Goal: Find specific page/section: Find specific page/section

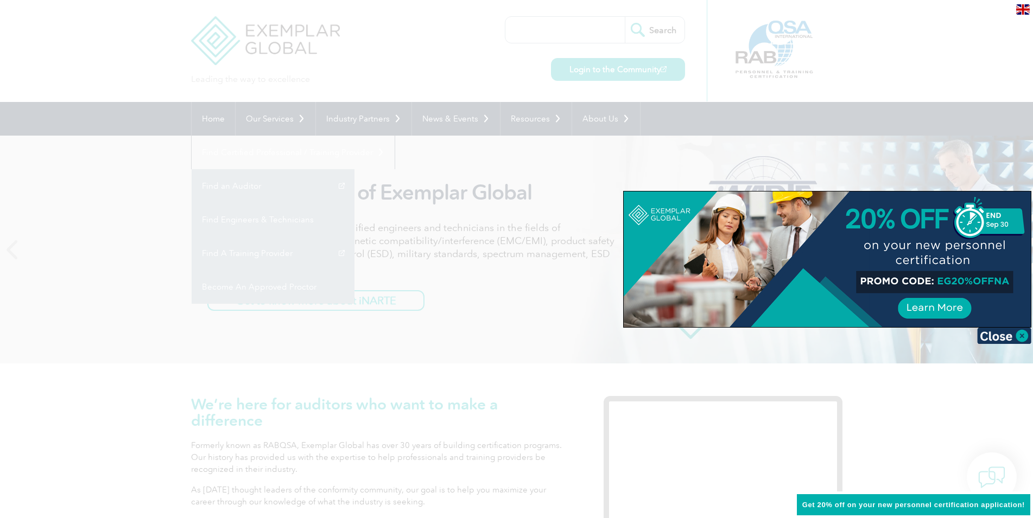
click at [690, 153] on div at bounding box center [516, 259] width 1033 height 518
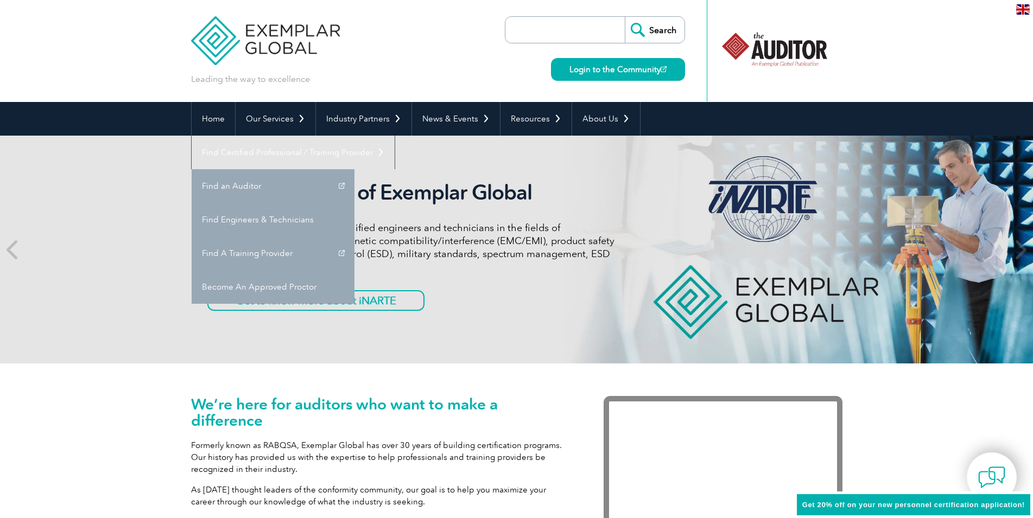
click at [354, 169] on link "Find an Auditor" at bounding box center [273, 186] width 163 height 34
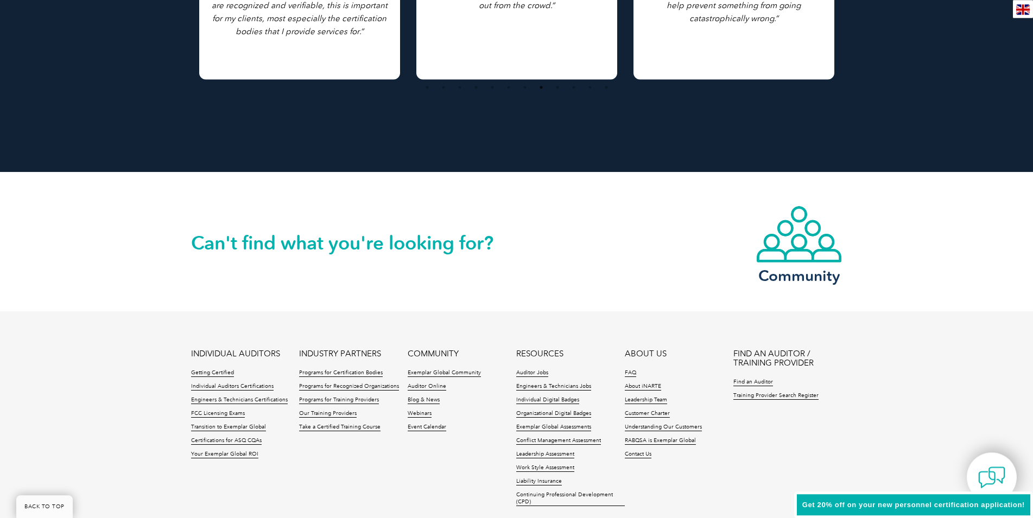
scroll to position [2456, 0]
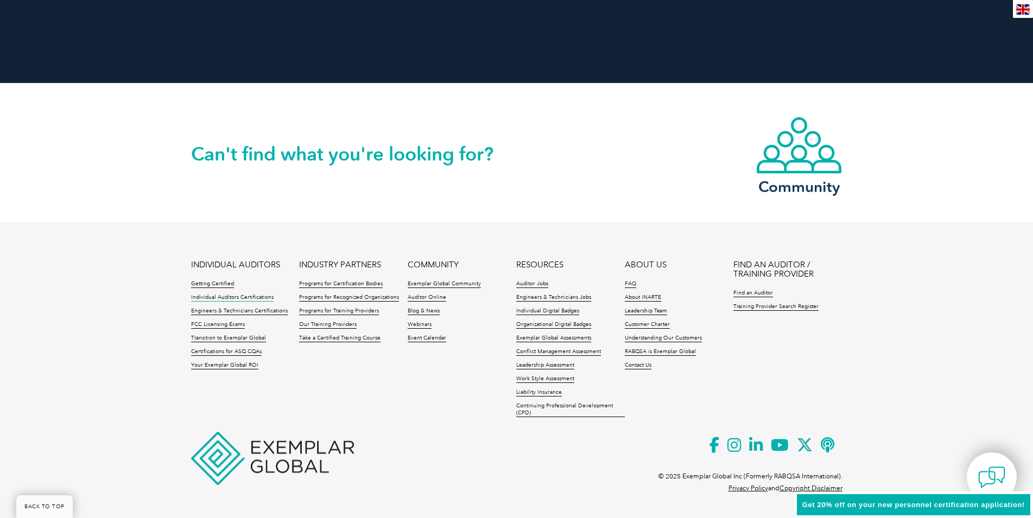
click at [229, 296] on link "Individual Auditors Certifications" at bounding box center [232, 298] width 83 height 8
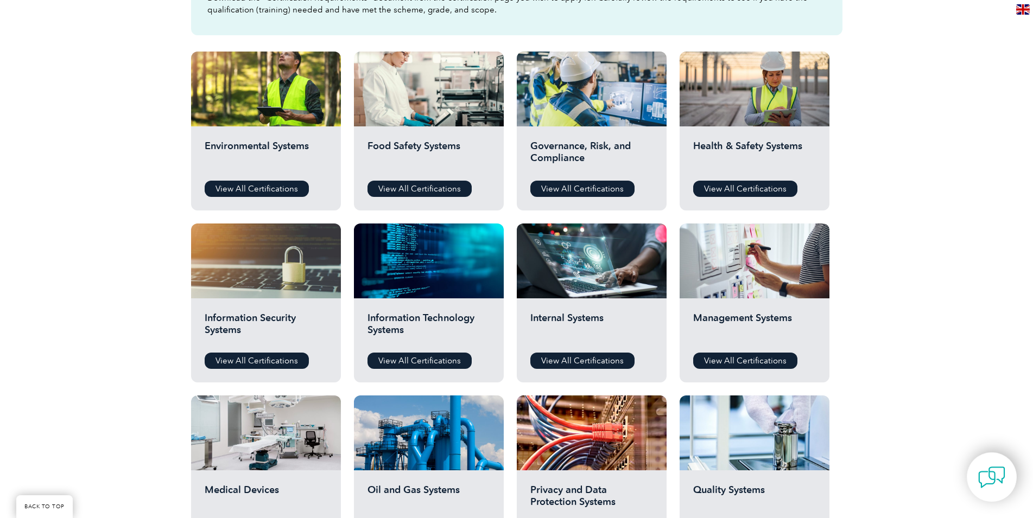
scroll to position [332, 0]
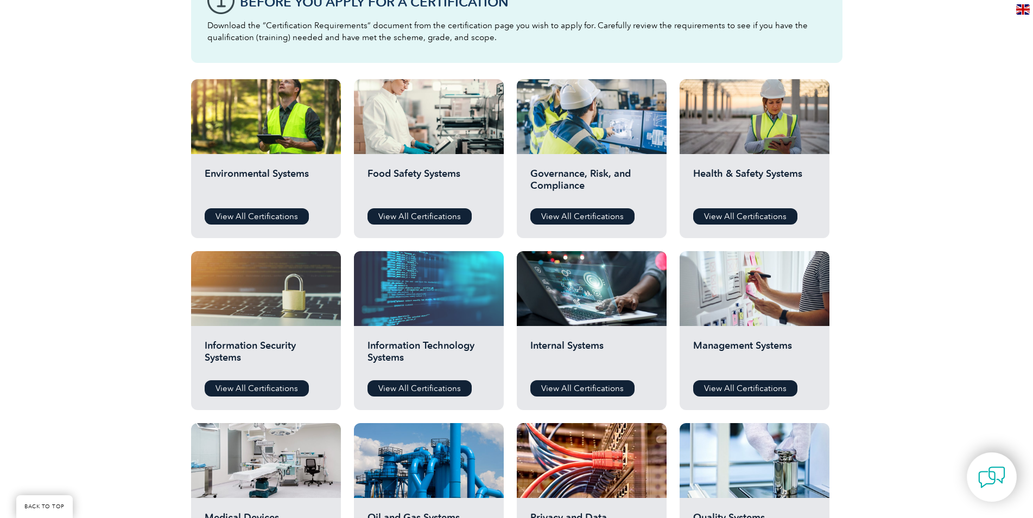
click at [435, 290] on div at bounding box center [429, 288] width 150 height 75
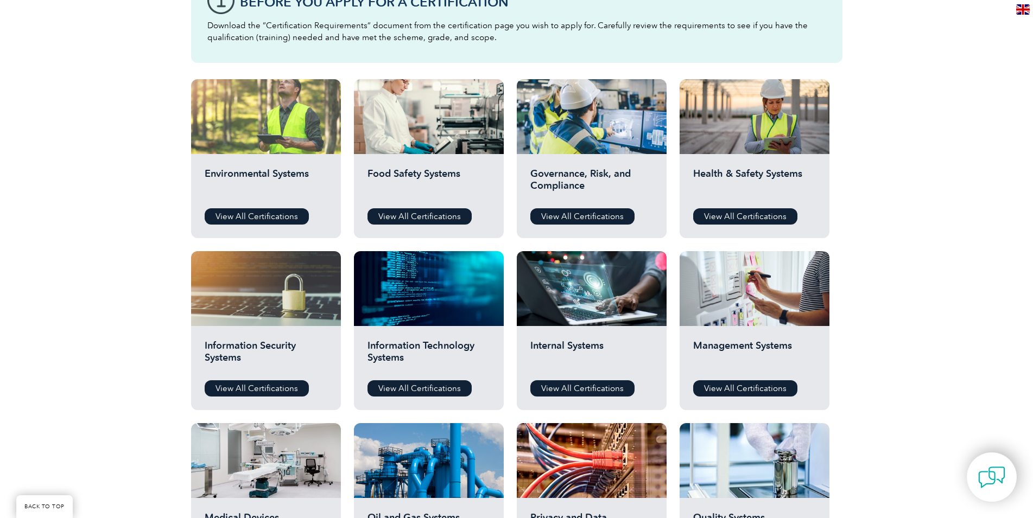
click at [270, 144] on div at bounding box center [266, 116] width 150 height 75
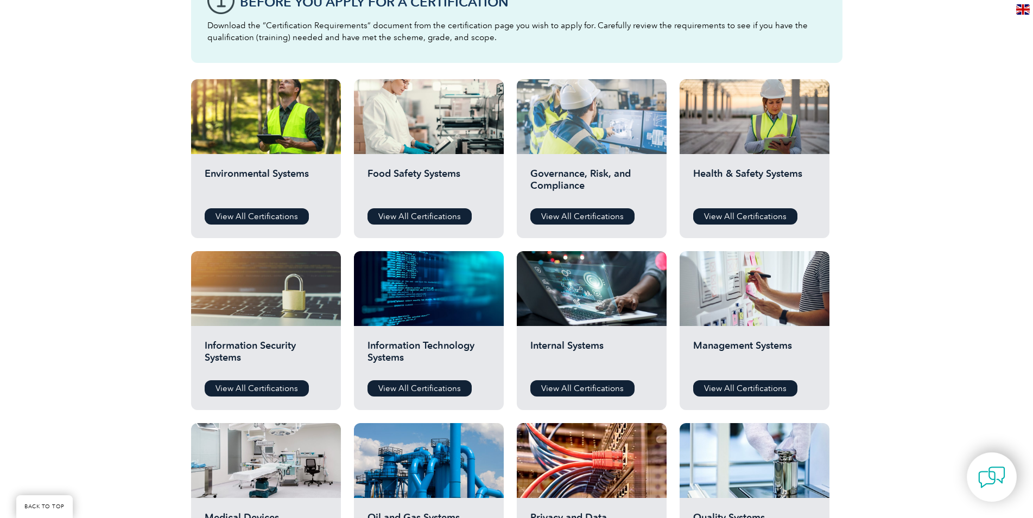
click at [577, 130] on div at bounding box center [592, 116] width 150 height 75
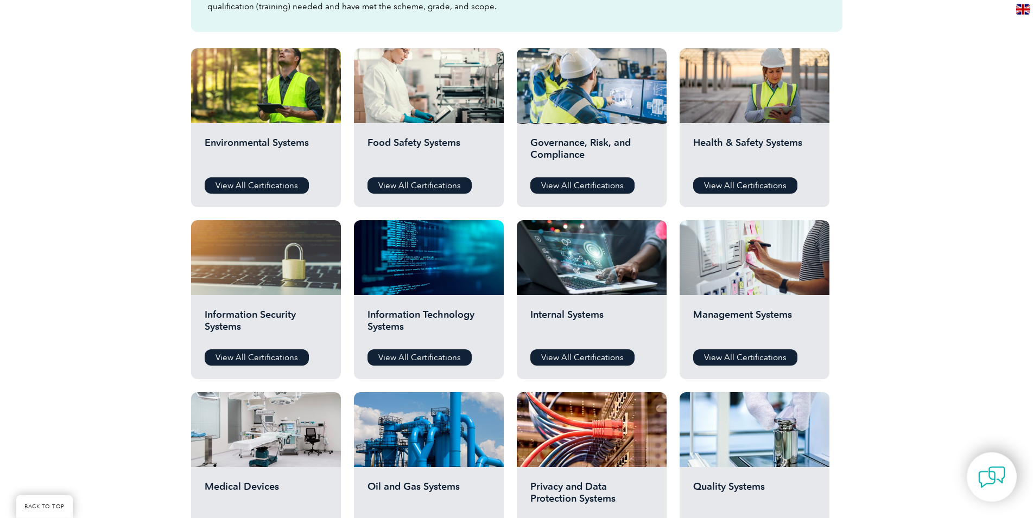
scroll to position [388, 0]
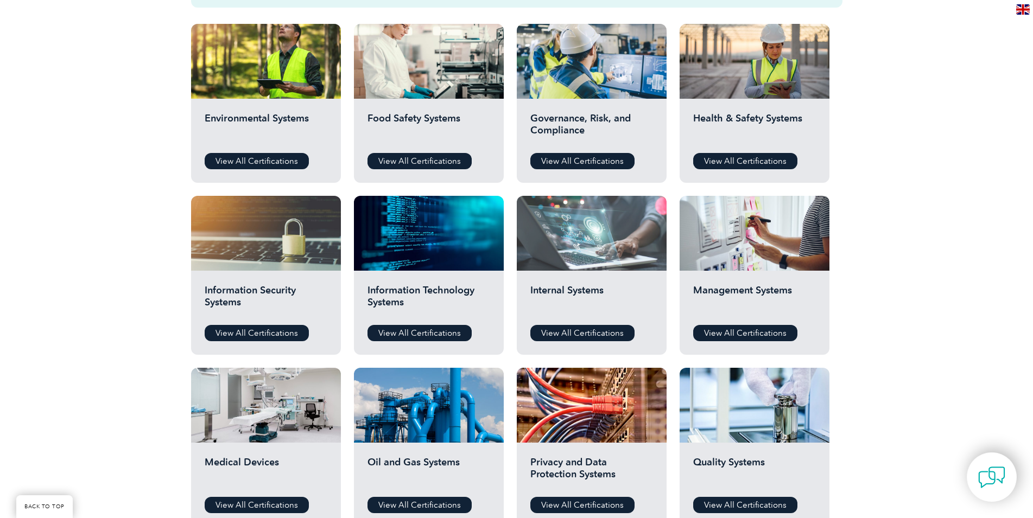
click at [600, 230] on div at bounding box center [592, 233] width 150 height 75
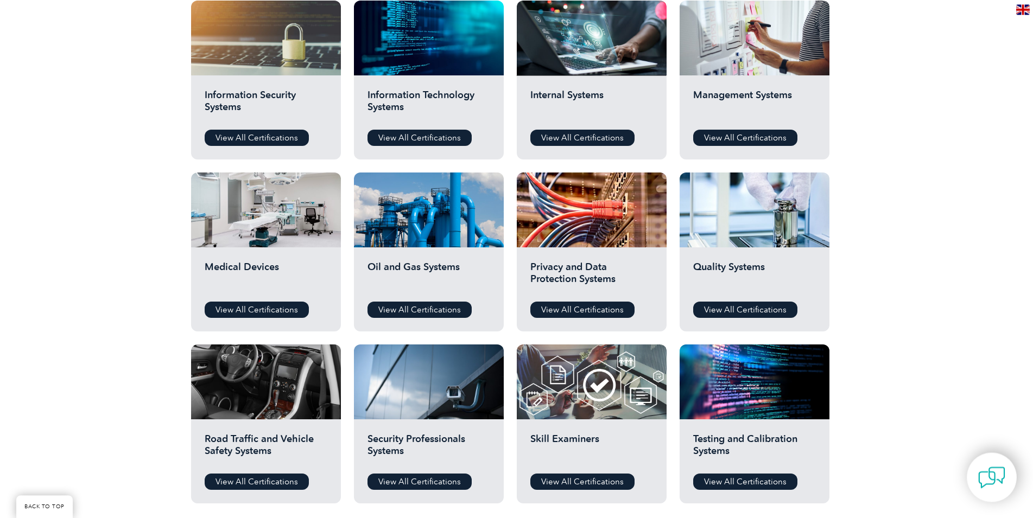
scroll to position [609, 0]
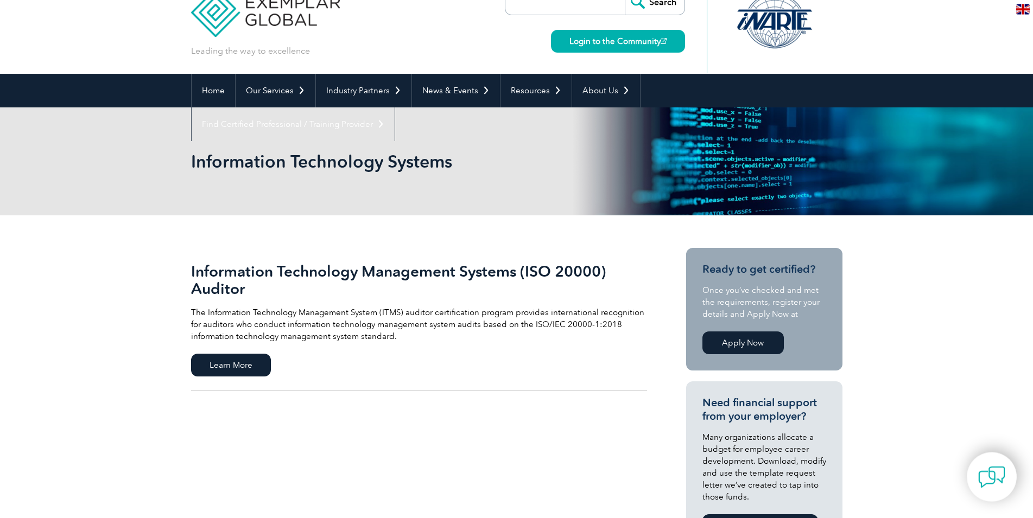
scroll to position [55, 0]
